Goal: Task Accomplishment & Management: Complete application form

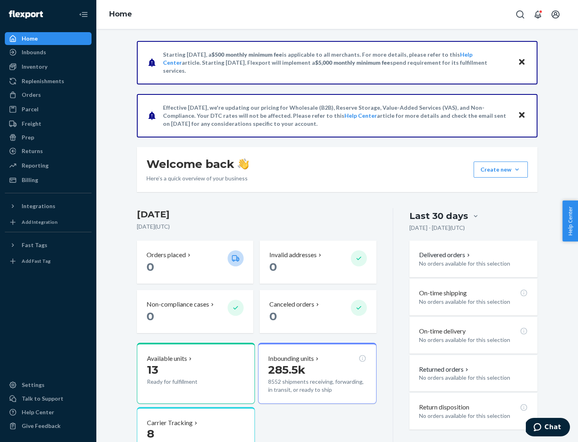
click at [517, 169] on button "Create new Create new inbound Create new order Create new product" at bounding box center [501, 169] width 54 height 16
click at [48, 52] on div "Inbounds" at bounding box center [48, 52] width 85 height 11
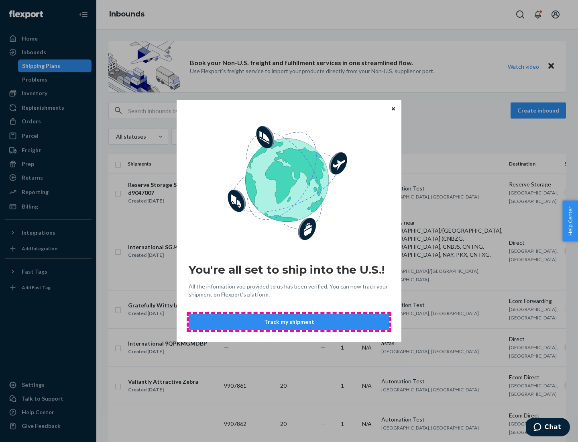
click at [289, 322] on button "Track my shipment" at bounding box center [289, 322] width 201 height 16
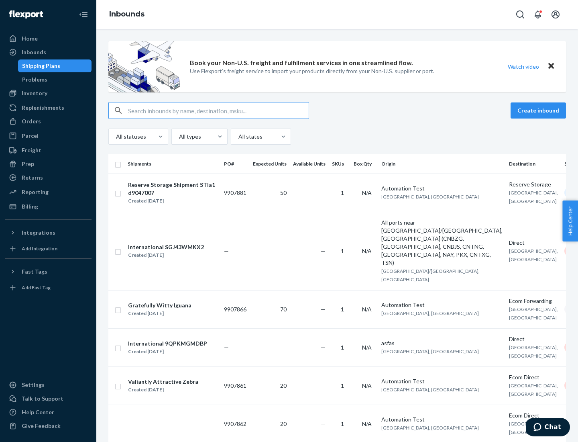
click at [540, 110] on button "Create inbound" at bounding box center [538, 110] width 55 height 16
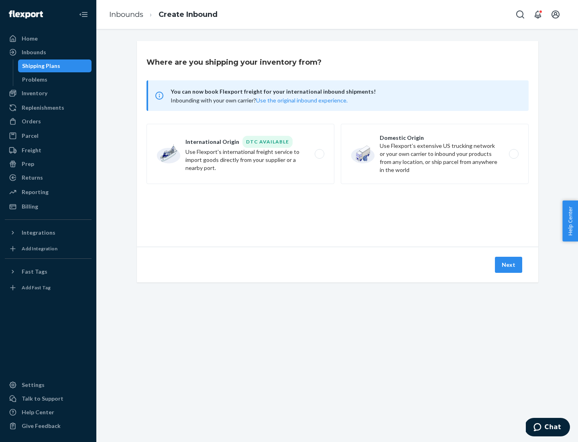
click at [240, 154] on label "International Origin DTC Available Use Flexport's international freight service…" at bounding box center [241, 154] width 188 height 60
click at [319, 154] on input "International Origin DTC Available Use Flexport's international freight service…" at bounding box center [321, 153] width 5 height 5
radio input "true"
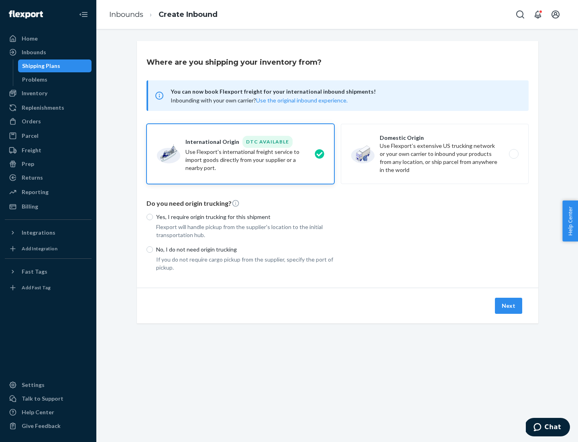
click at [245, 249] on p "No, I do not need origin trucking" at bounding box center [245, 249] width 178 height 8
click at [153, 249] on input "No, I do not need origin trucking" at bounding box center [150, 249] width 6 height 6
radio input "true"
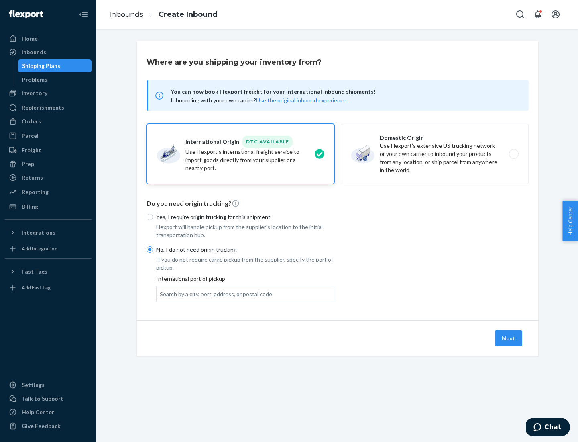
click at [214, 293] on div "Search by a city, port, address, or postal code" at bounding box center [216, 294] width 112 height 8
click at [161, 293] on input "Search by a city, port, address, or postal code" at bounding box center [160, 294] width 1 height 8
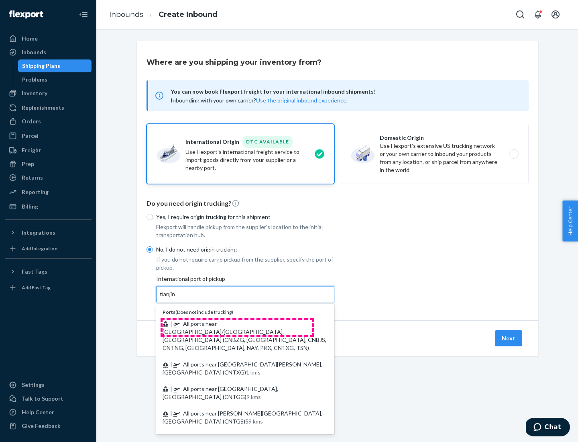
click at [237, 323] on span "| All ports near [GEOGRAPHIC_DATA]/[GEOGRAPHIC_DATA], [GEOGRAPHIC_DATA] (CNBZG,…" at bounding box center [245, 335] width 164 height 31
click at [176, 298] on input "tianjin" at bounding box center [168, 294] width 16 height 8
type input "All ports near [GEOGRAPHIC_DATA]/[GEOGRAPHIC_DATA], [GEOGRAPHIC_DATA] (CNBZG, […"
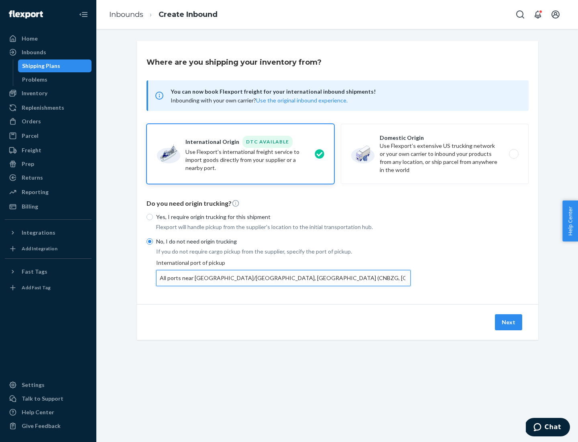
click at [509, 322] on button "Next" at bounding box center [508, 322] width 27 height 16
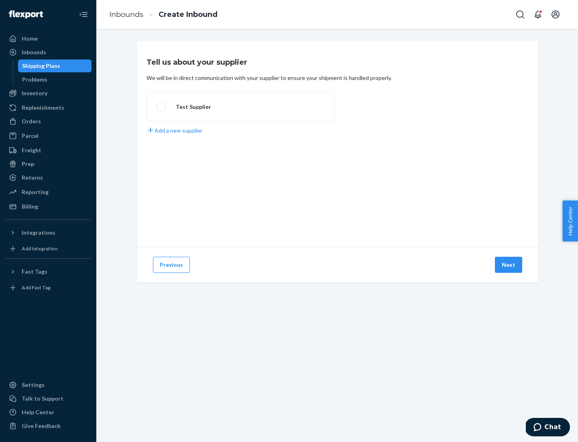
click at [240, 106] on label "Test Supplier" at bounding box center [241, 107] width 188 height 30
click at [162, 106] on input "Test Supplier" at bounding box center [159, 106] width 5 height 5
radio input "true"
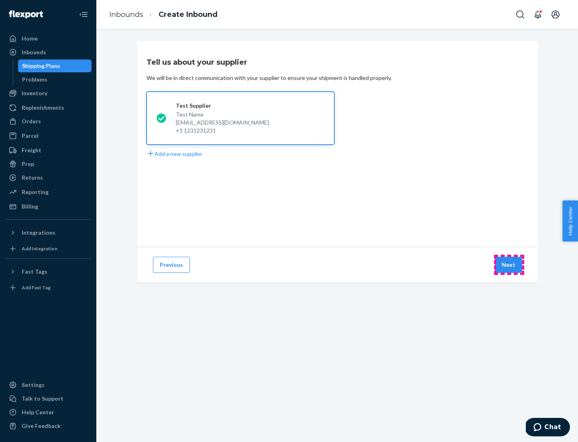
click at [509, 265] on button "Next" at bounding box center [508, 265] width 27 height 16
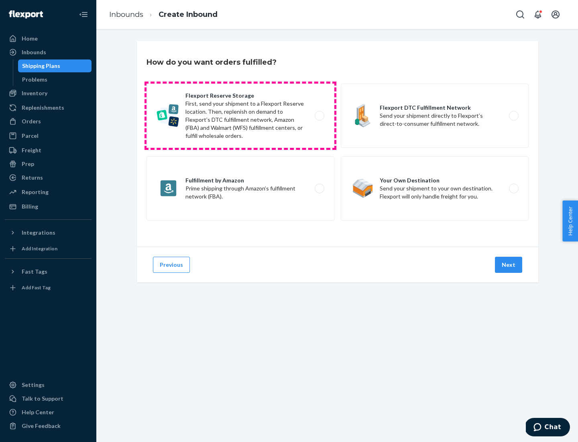
click at [240, 116] on label "Flexport Reserve Storage First, send your shipment to a Flexport Reserve locati…" at bounding box center [241, 116] width 188 height 64
click at [319, 116] on input "Flexport Reserve Storage First, send your shipment to a Flexport Reserve locati…" at bounding box center [321, 115] width 5 height 5
radio input "true"
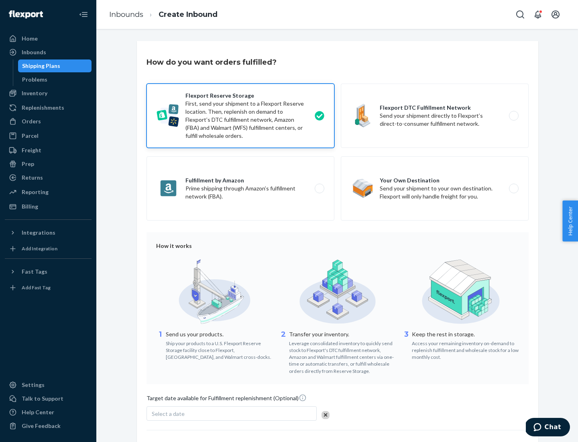
scroll to position [66, 0]
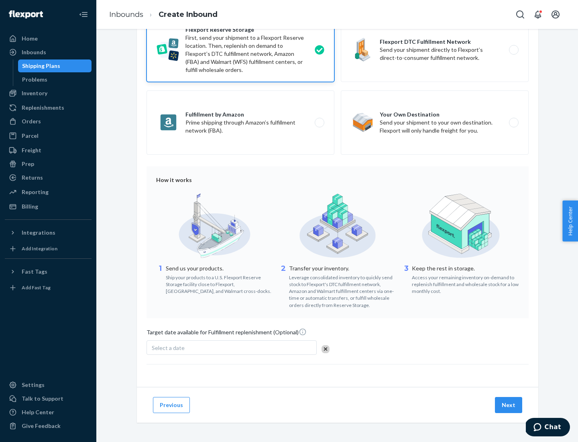
click at [509, 404] on button "Next" at bounding box center [508, 405] width 27 height 16
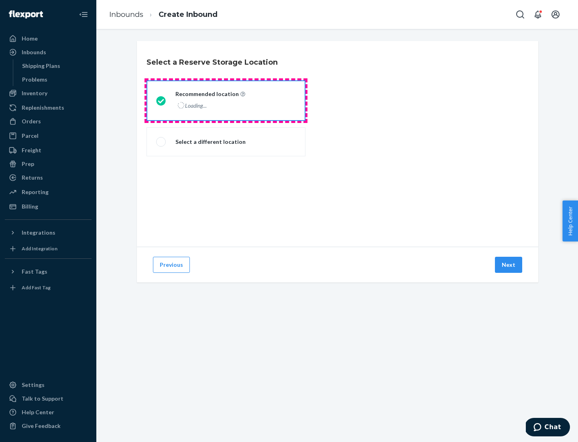
click at [226, 100] on div "Loading..." at bounding box center [209, 106] width 68 height 12
click at [161, 100] on input "Recommended location Loading..." at bounding box center [158, 100] width 5 height 5
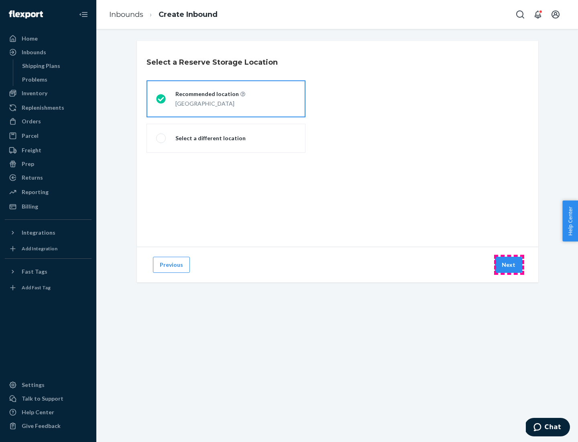
click at [509, 265] on button "Next" at bounding box center [508, 265] width 27 height 16
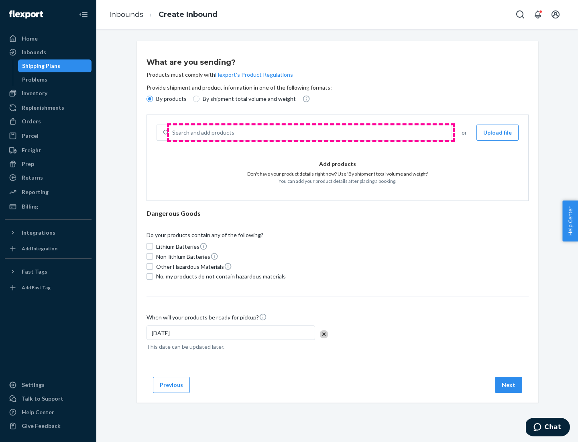
click at [311, 132] on div "Search and add products" at bounding box center [310, 132] width 283 height 14
click at [173, 132] on input "Search and add products" at bounding box center [172, 132] width 1 height 8
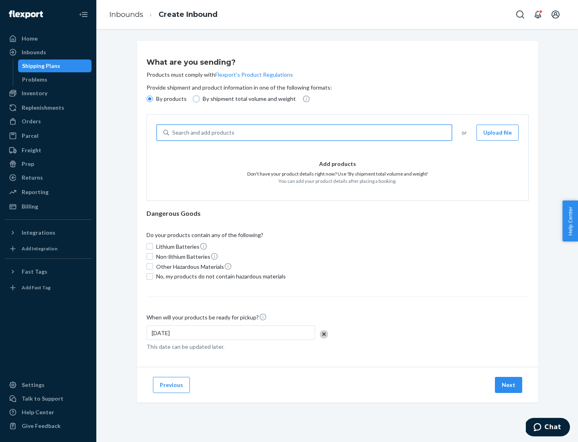
click at [195, 99] on input "By shipment total volume and weight" at bounding box center [196, 99] width 6 height 6
radio input "true"
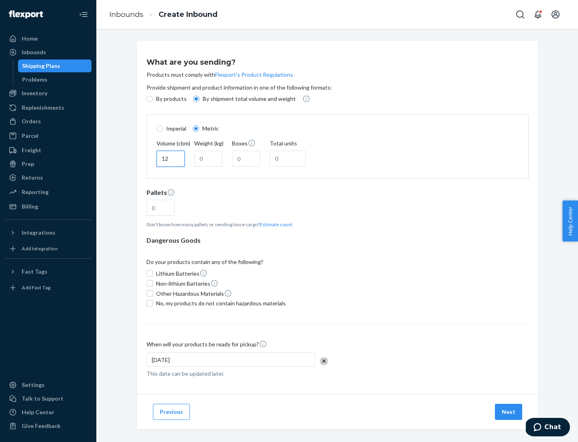
type input "12"
type input "22"
type input "222"
type input "121"
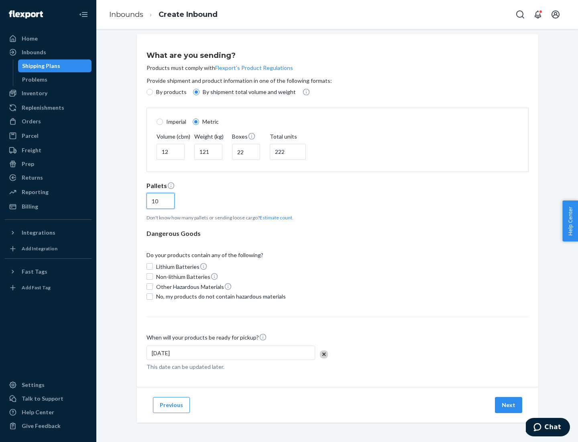
type input "10"
click at [220, 296] on span "No, my products do not contain hazardous materials" at bounding box center [221, 296] width 130 height 8
click at [153, 296] on input "No, my products do not contain hazardous materials" at bounding box center [150, 296] width 6 height 6
checkbox input "true"
click at [509, 404] on button "Next" at bounding box center [508, 405] width 27 height 16
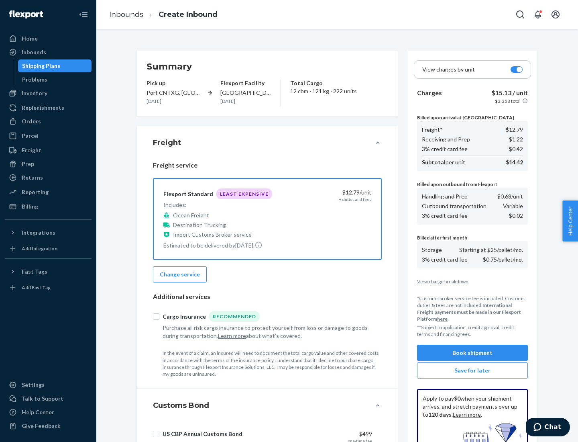
scroll to position [117, 0]
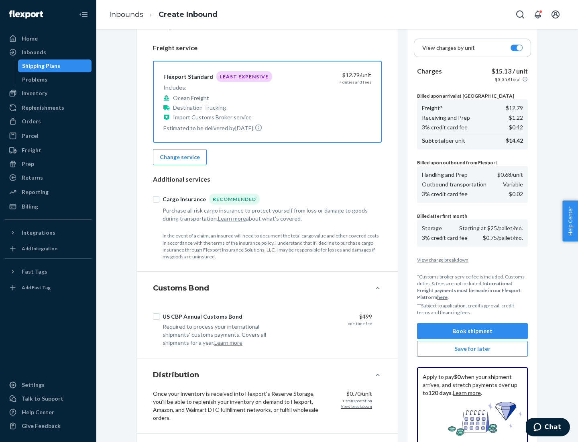
click at [473, 331] on button "Book shipment" at bounding box center [472, 331] width 111 height 16
